Goal: Task Accomplishment & Management: Manage account settings

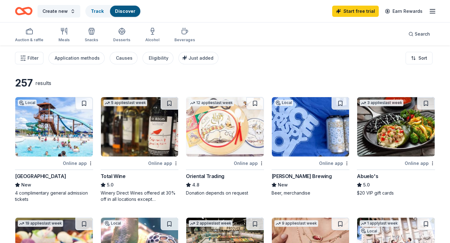
click at [34, 149] on img at bounding box center [54, 126] width 78 height 59
click at [429, 8] on icon "button" at bounding box center [433, 12] width 8 height 8
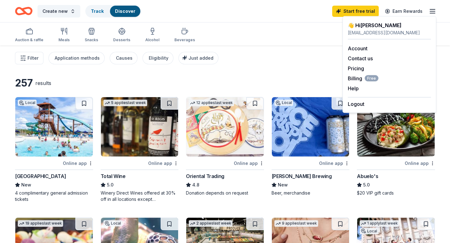
click at [367, 103] on div "Logout" at bounding box center [389, 102] width 83 height 11
click at [357, 104] on button "Logout" at bounding box center [356, 104] width 17 height 8
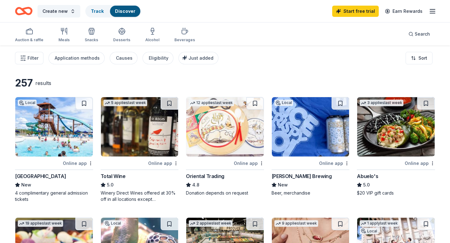
click at [429, 12] on icon "button" at bounding box center [433, 12] width 8 height 8
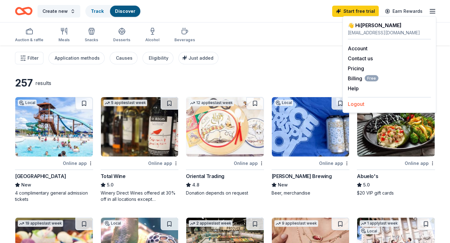
click at [352, 103] on button "Logout" at bounding box center [356, 104] width 17 height 8
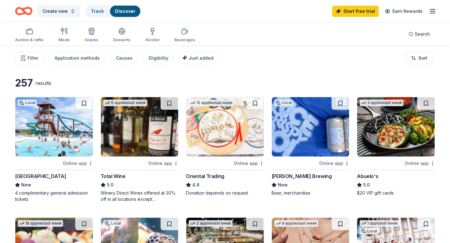
click at [431, 12] on icon "button" at bounding box center [433, 12] width 8 height 8
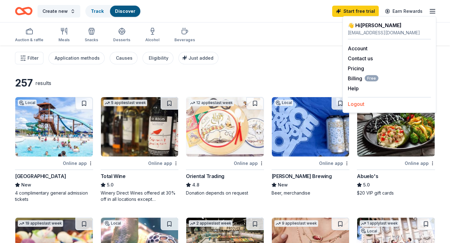
click at [354, 107] on button "Logout" at bounding box center [356, 104] width 17 height 8
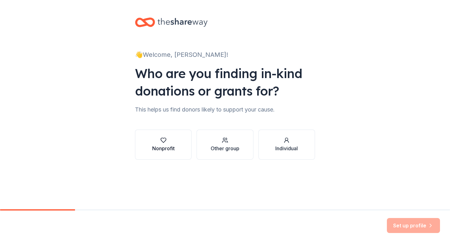
click at [176, 140] on button "Nonprofit" at bounding box center [163, 145] width 57 height 30
